Goal: Information Seeking & Learning: Find specific fact

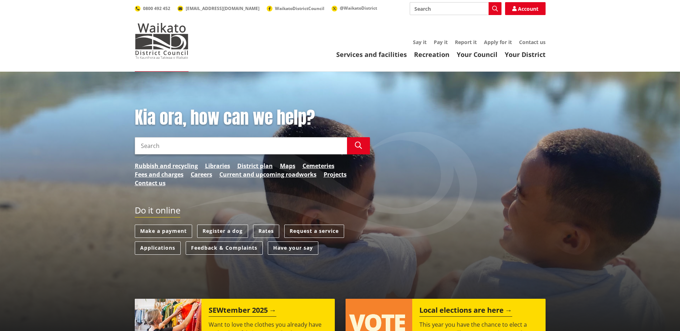
click at [147, 142] on input "Search" at bounding box center [241, 145] width 212 height 17
type input "drinking bylaw"
click at [360, 147] on icon "button" at bounding box center [358, 145] width 7 height 7
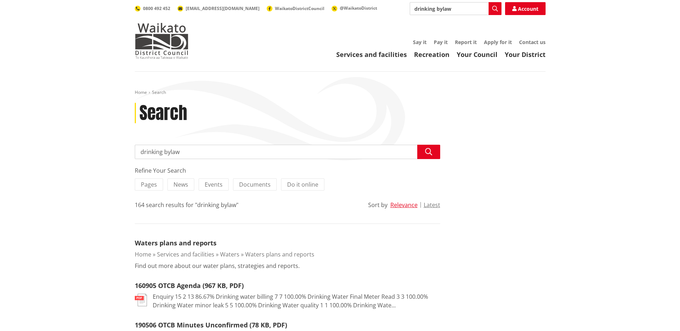
drag, startPoint x: 186, startPoint y: 153, endPoint x: 119, endPoint y: 141, distance: 68.8
type input "bylaws"
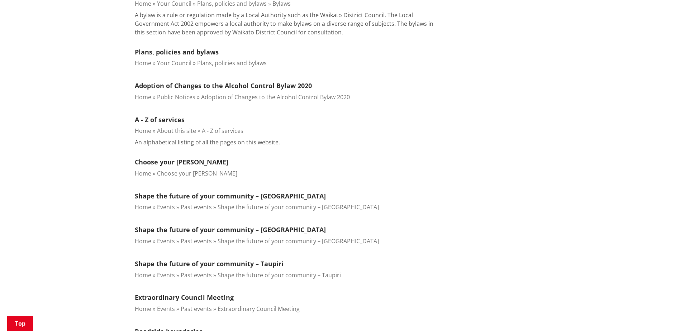
scroll to position [72, 0]
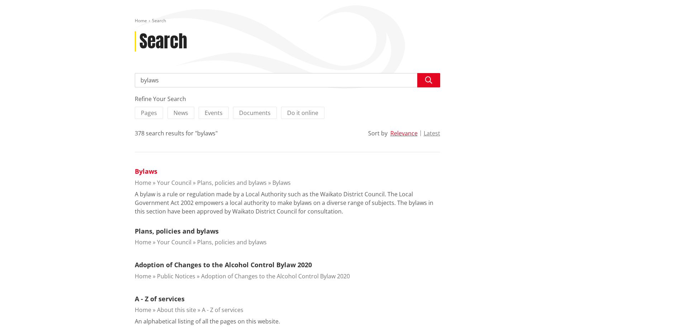
click at [145, 172] on link "Bylaws" at bounding box center [146, 171] width 23 height 9
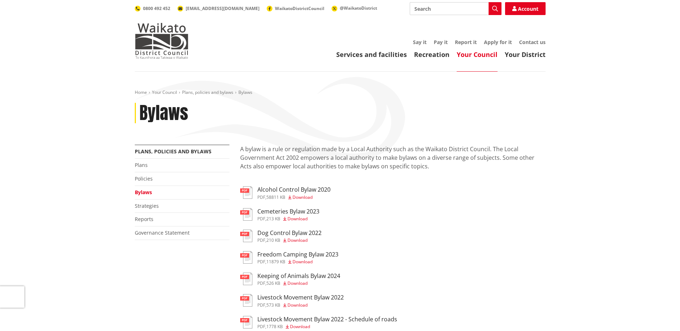
click at [302, 190] on h3 "Alcohol Control Bylaw 2020" at bounding box center [293, 189] width 73 height 7
